Goal: Find specific page/section: Find specific page/section

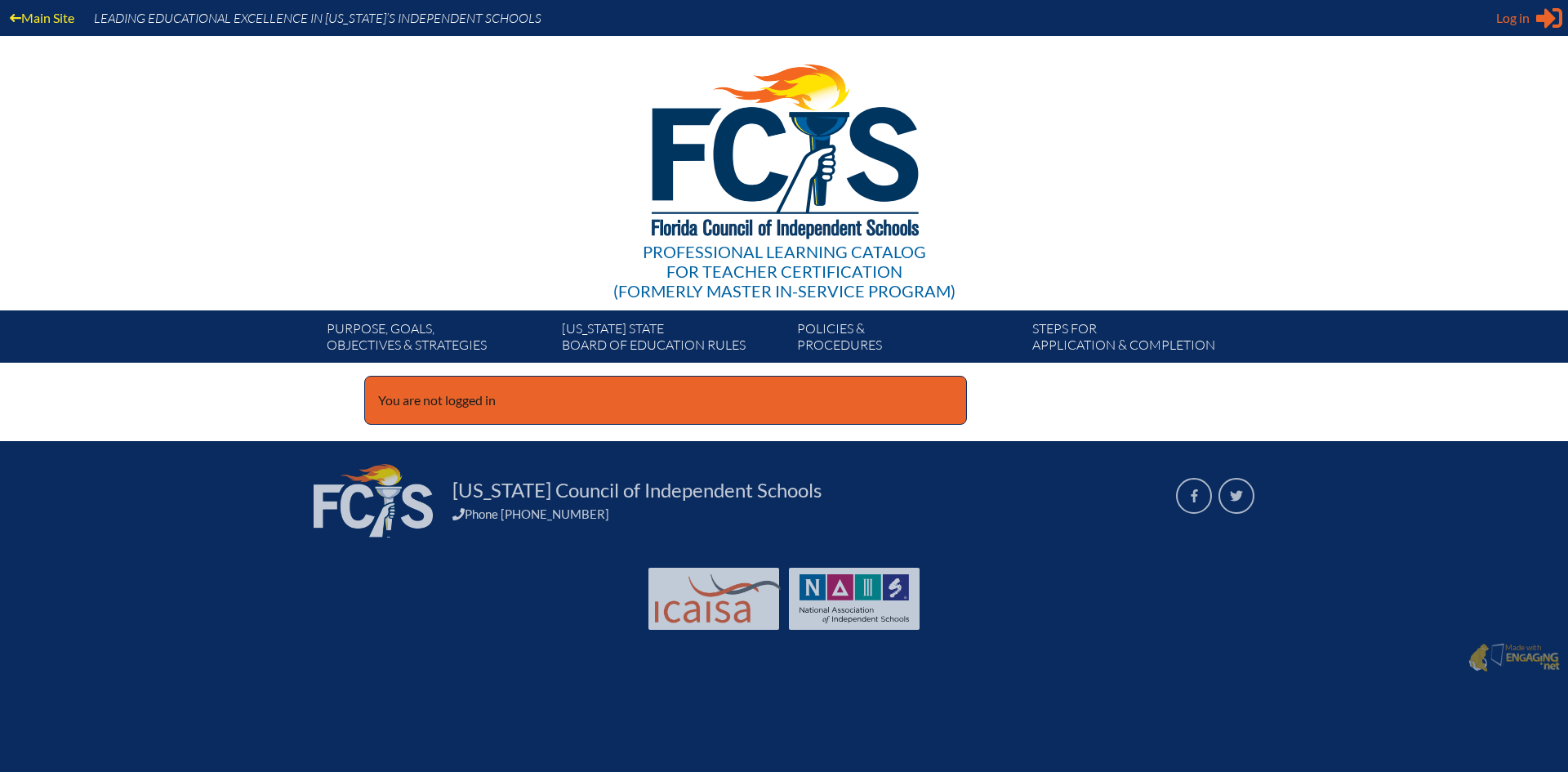
type input "[EMAIL_ADDRESS][DOMAIN_NAME]"
click at [1515, 14] on span "Log in" at bounding box center [1513, 18] width 34 height 20
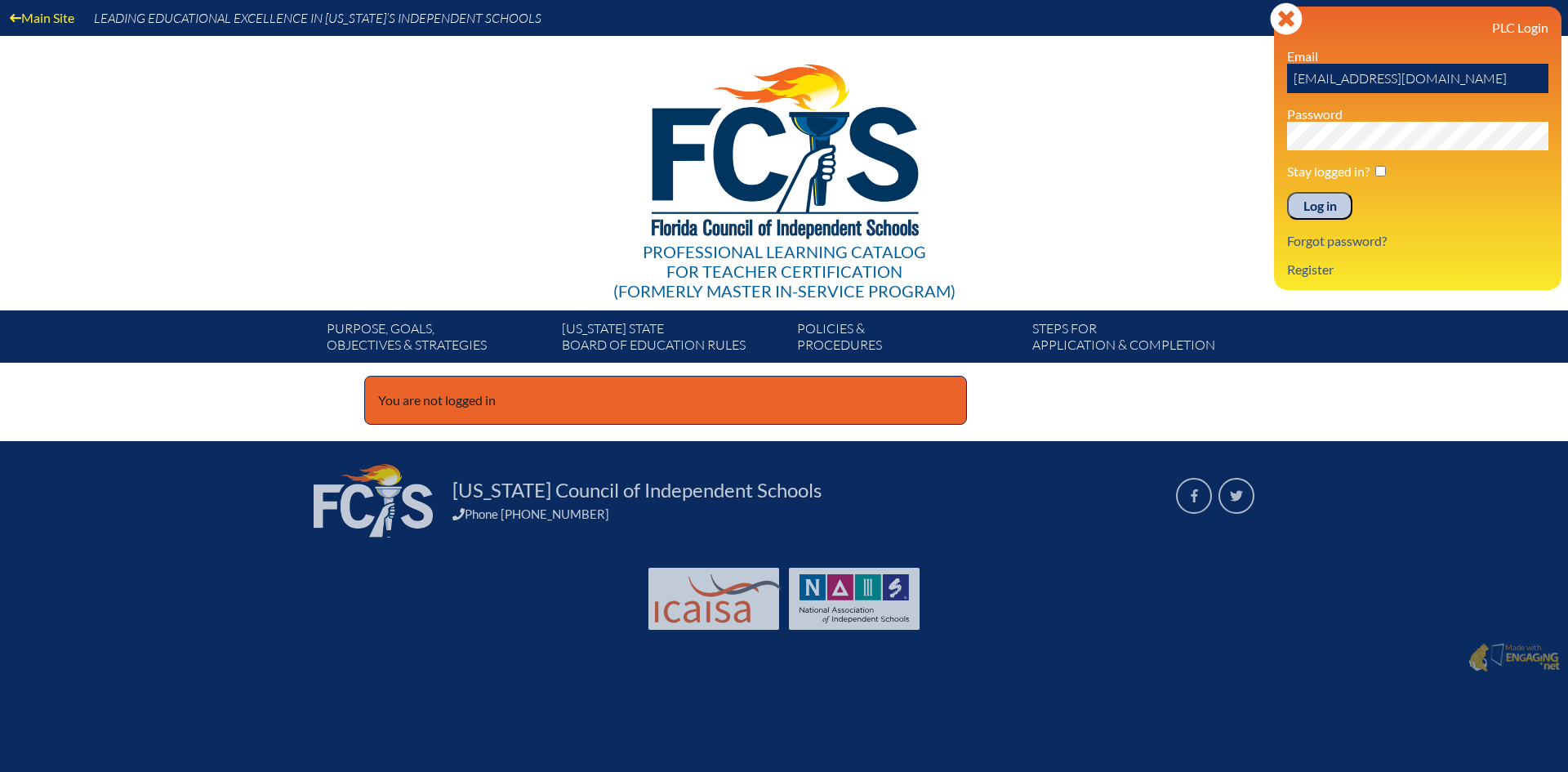
click at [1325, 205] on input "Log in" at bounding box center [1319, 205] width 65 height 28
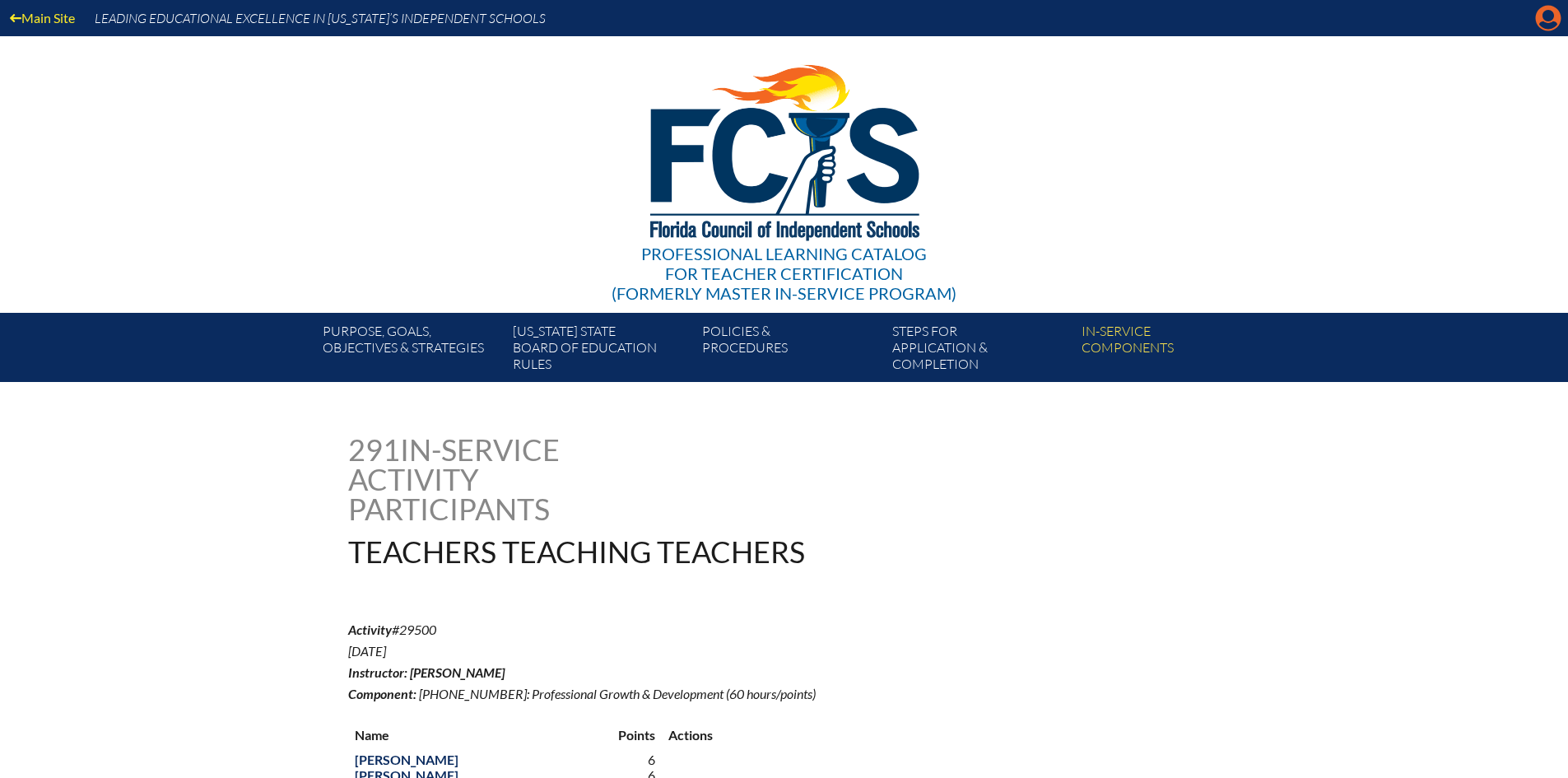
click at [1555, 18] on icon at bounding box center [1548, 18] width 25 height 25
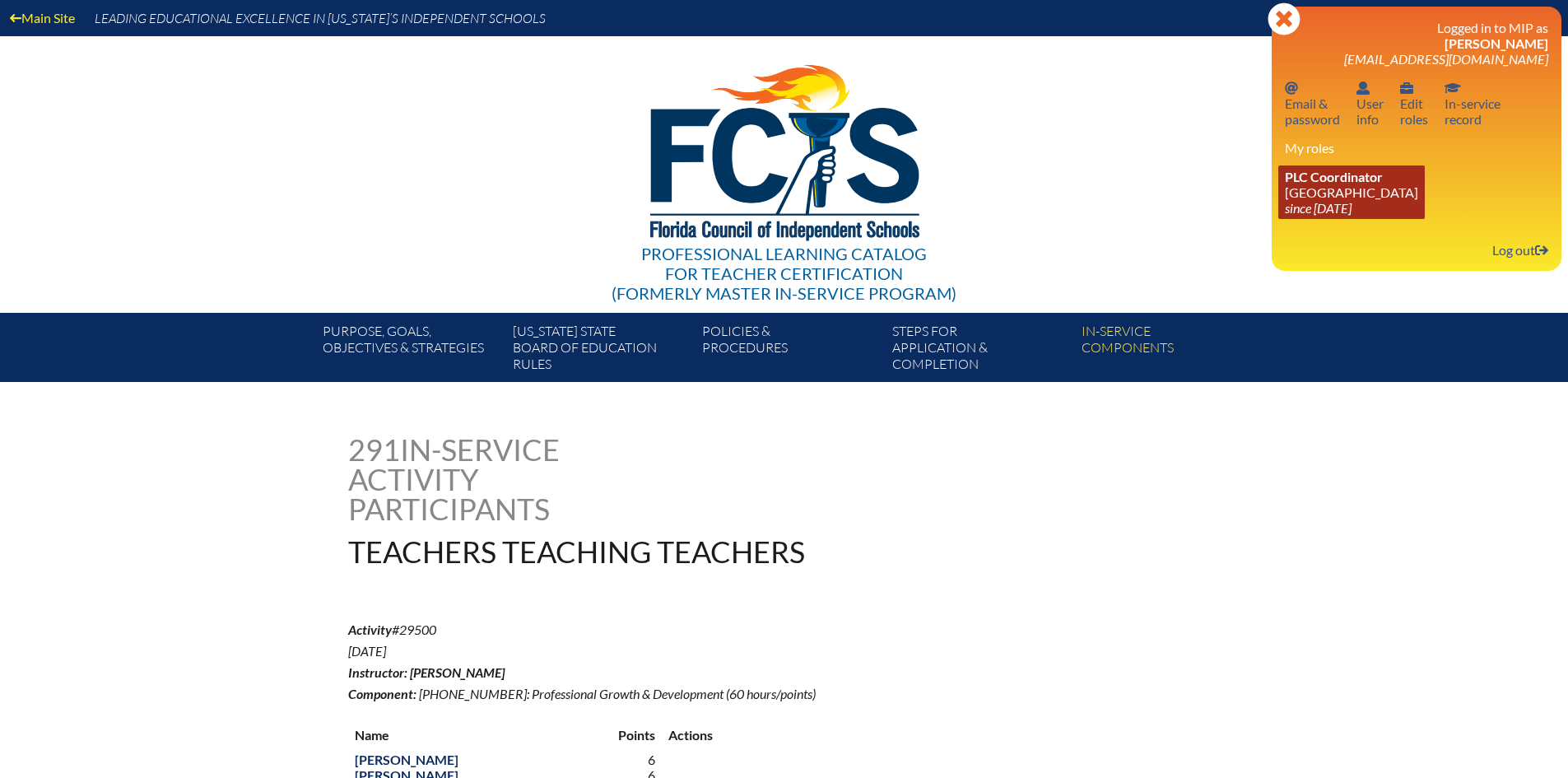
click at [1363, 175] on span "PLC Coordinator" at bounding box center [1333, 176] width 98 height 15
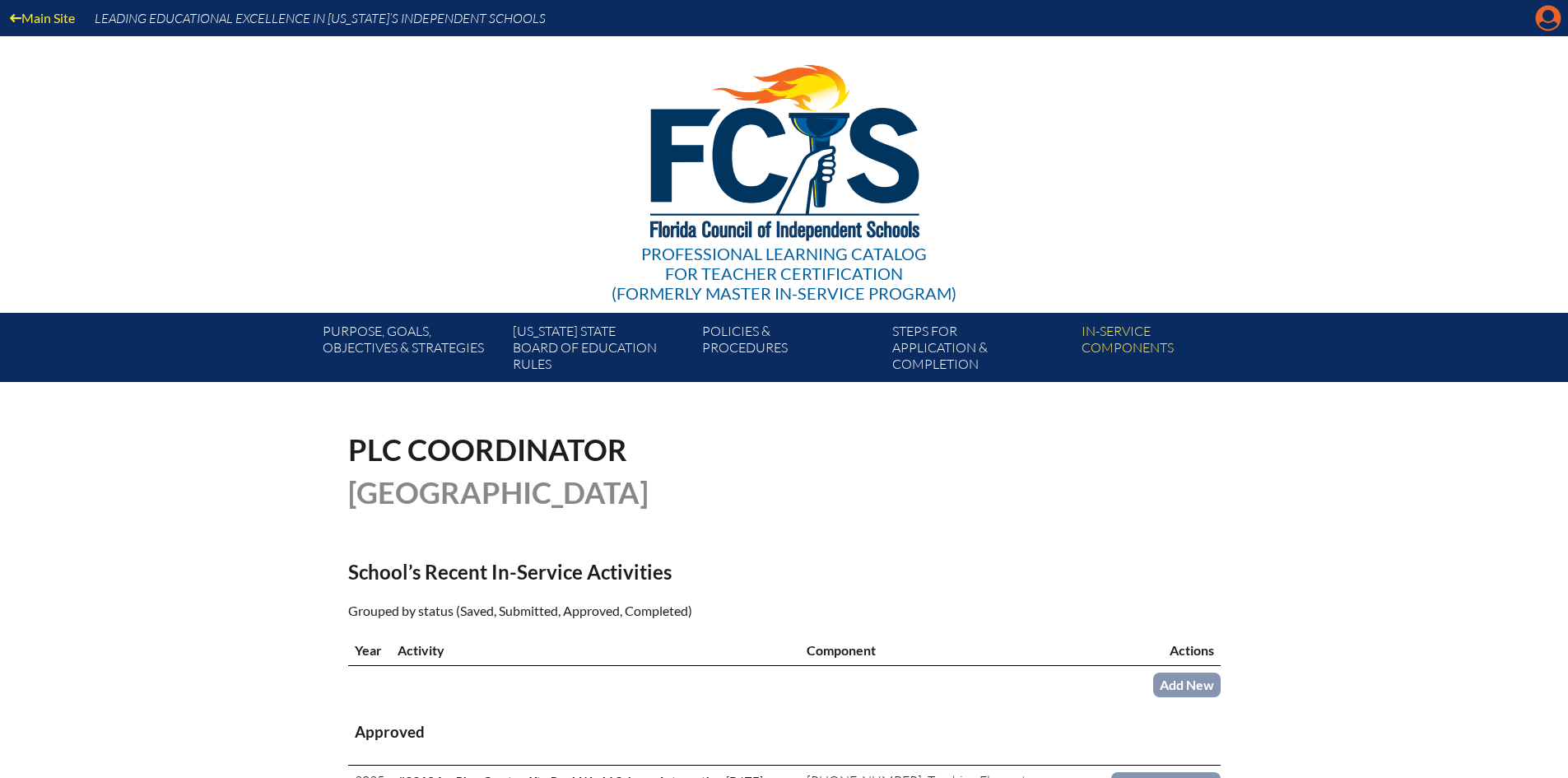
click at [1542, 19] on icon at bounding box center [1548, 18] width 25 height 25
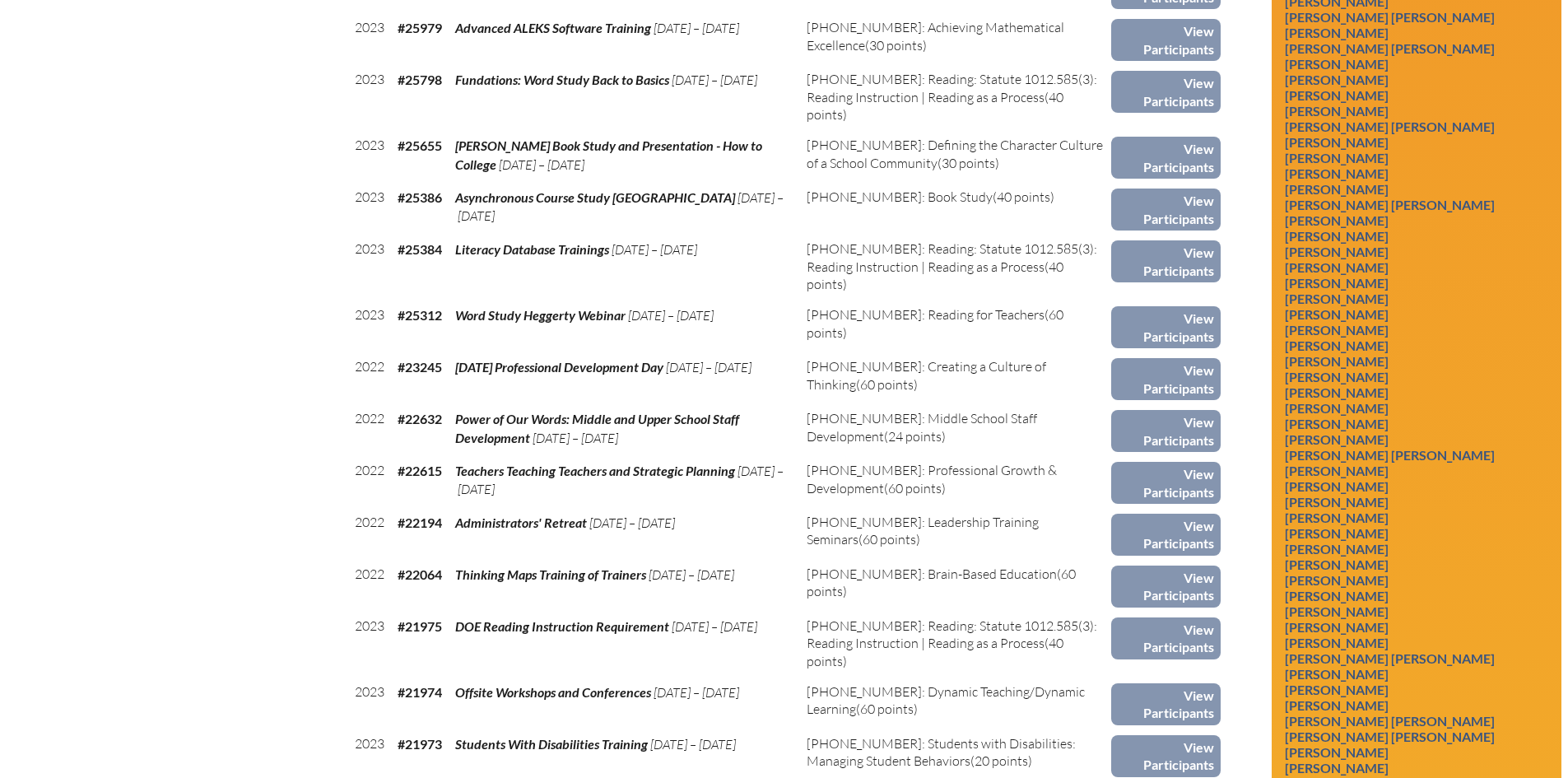
scroll to position [3040, 0]
